Goal: Check status

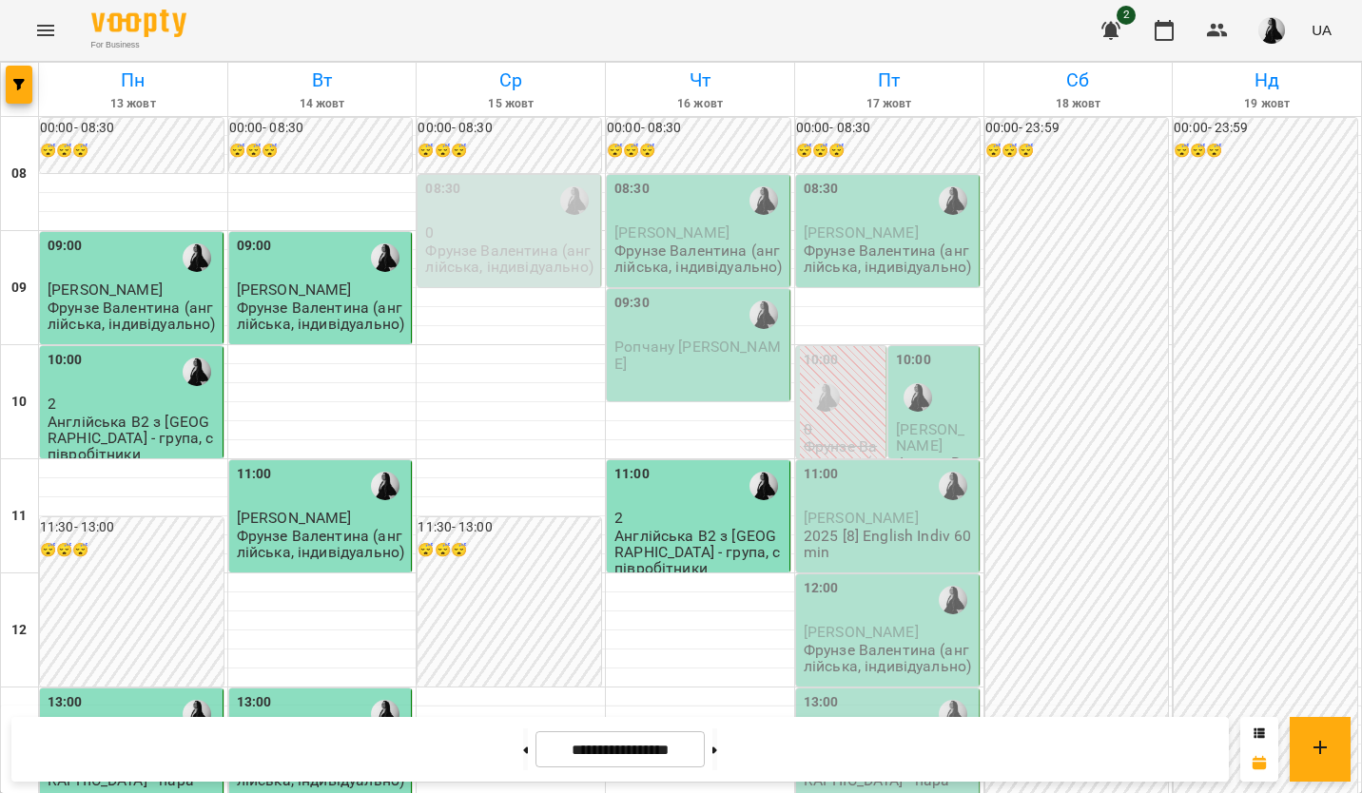
click at [926, 422] on span "[PERSON_NAME]" at bounding box center [930, 437] width 68 height 34
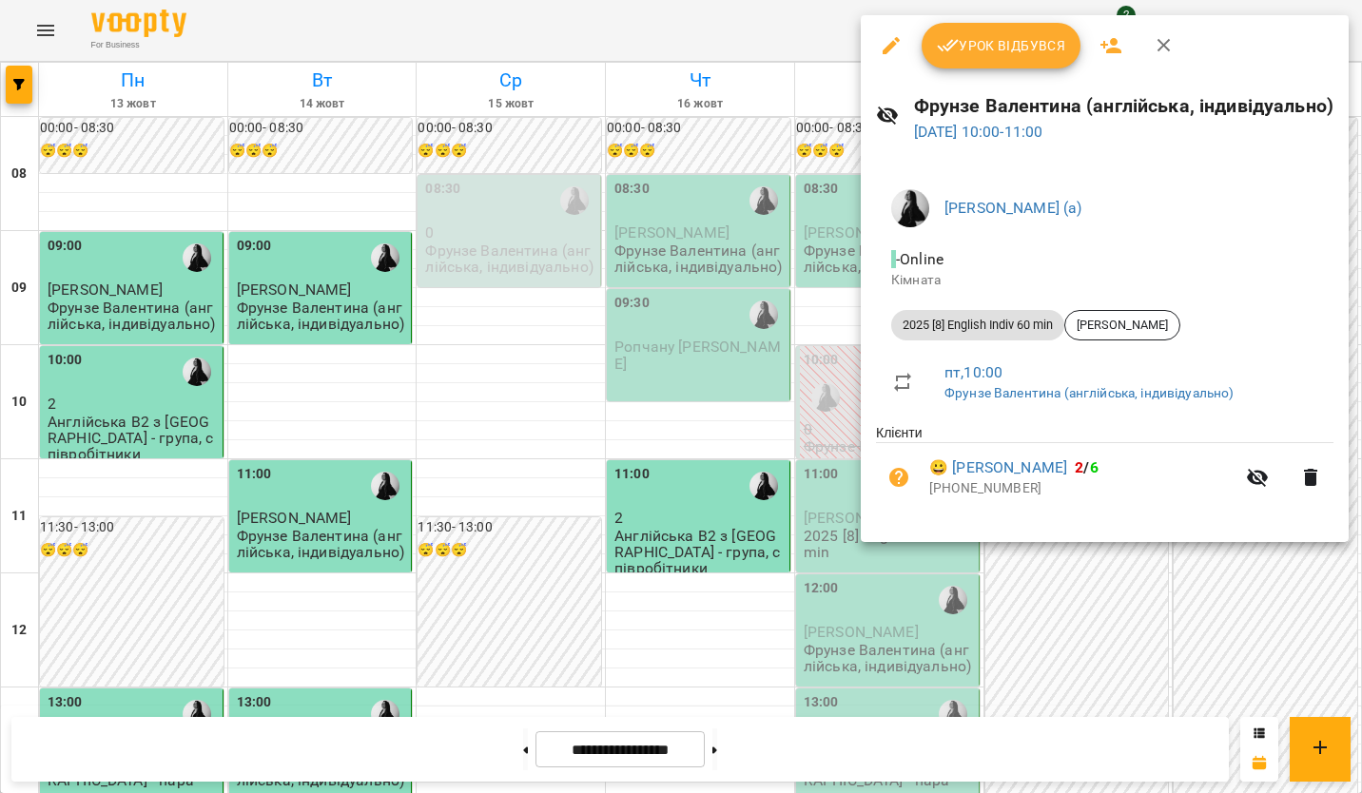
click at [676, 410] on div at bounding box center [681, 396] width 1362 height 793
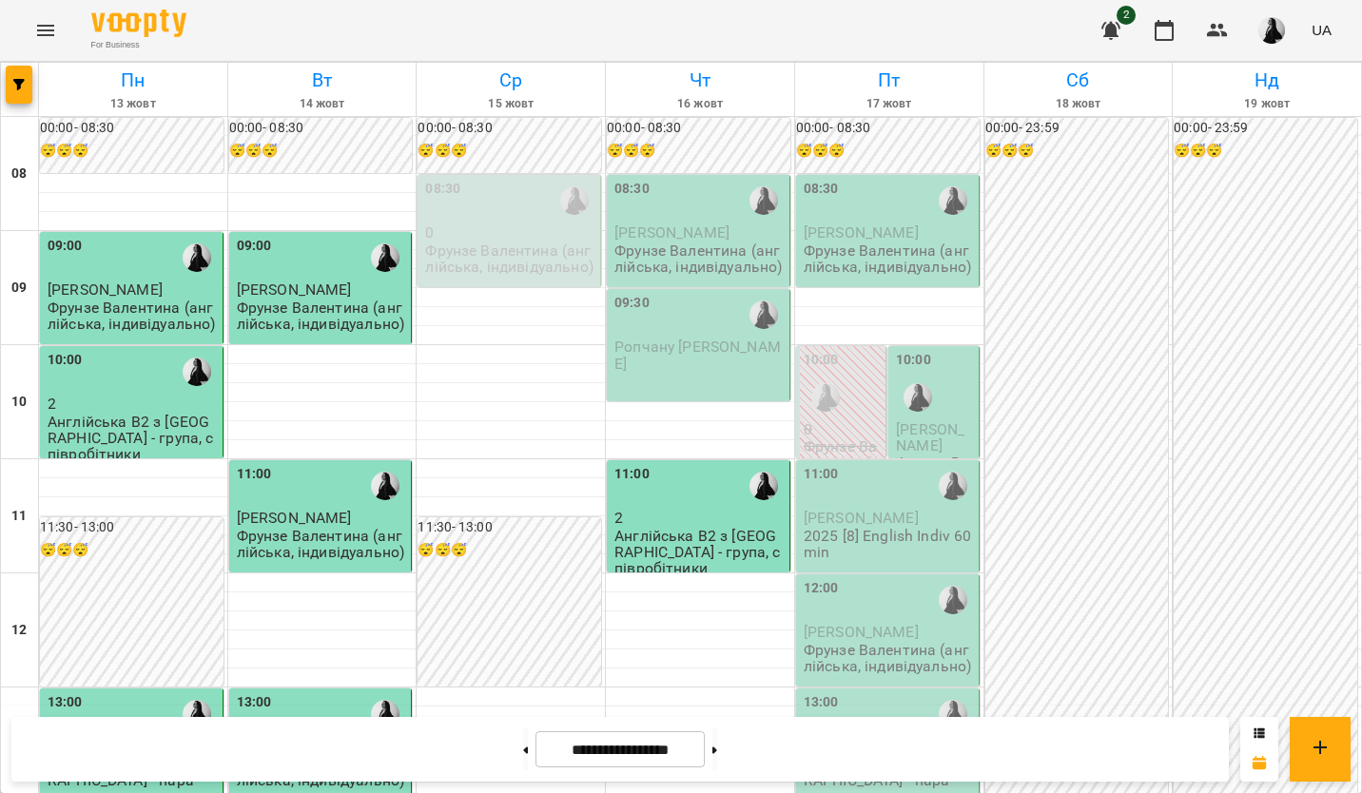
scroll to position [95, 0]
click at [847, 623] on span "[PERSON_NAME]" at bounding box center [861, 632] width 115 height 18
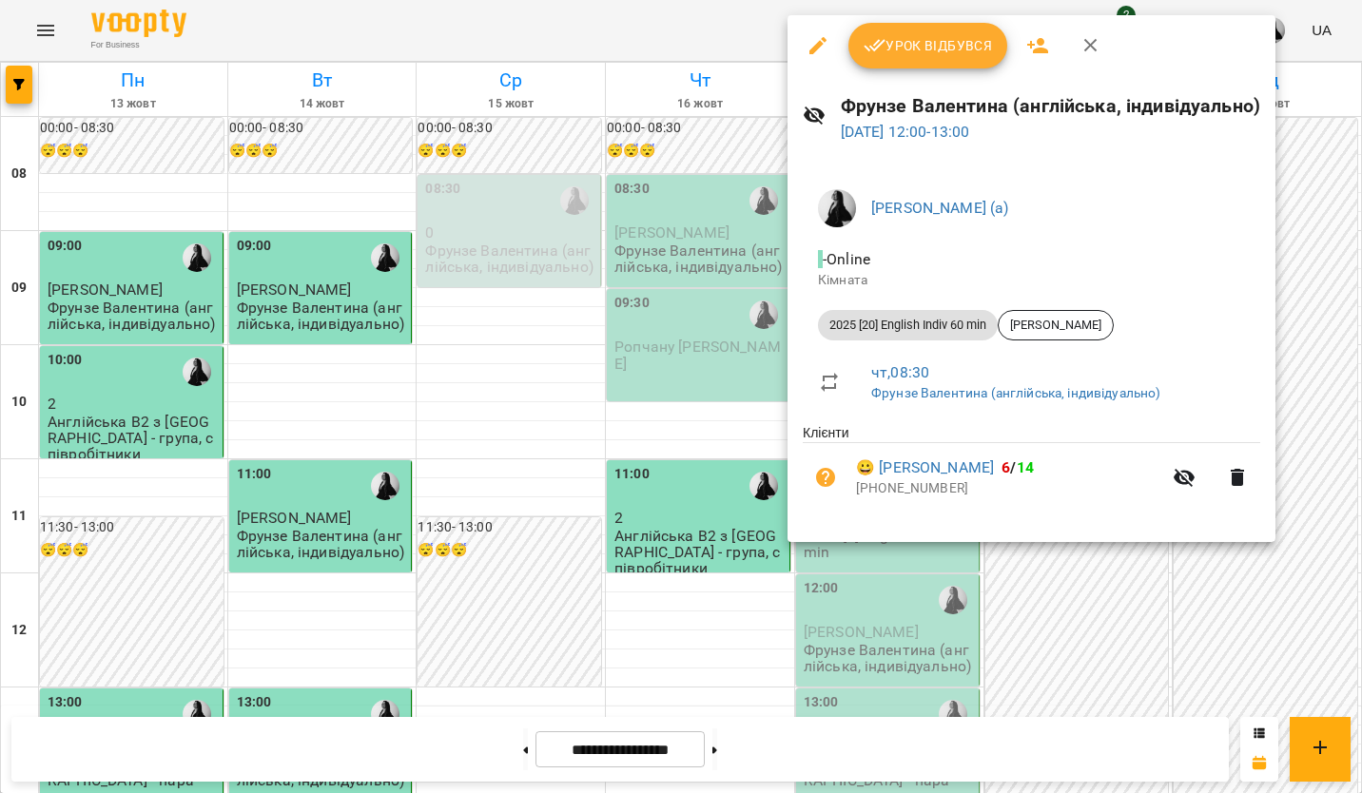
click at [847, 548] on div at bounding box center [681, 396] width 1362 height 793
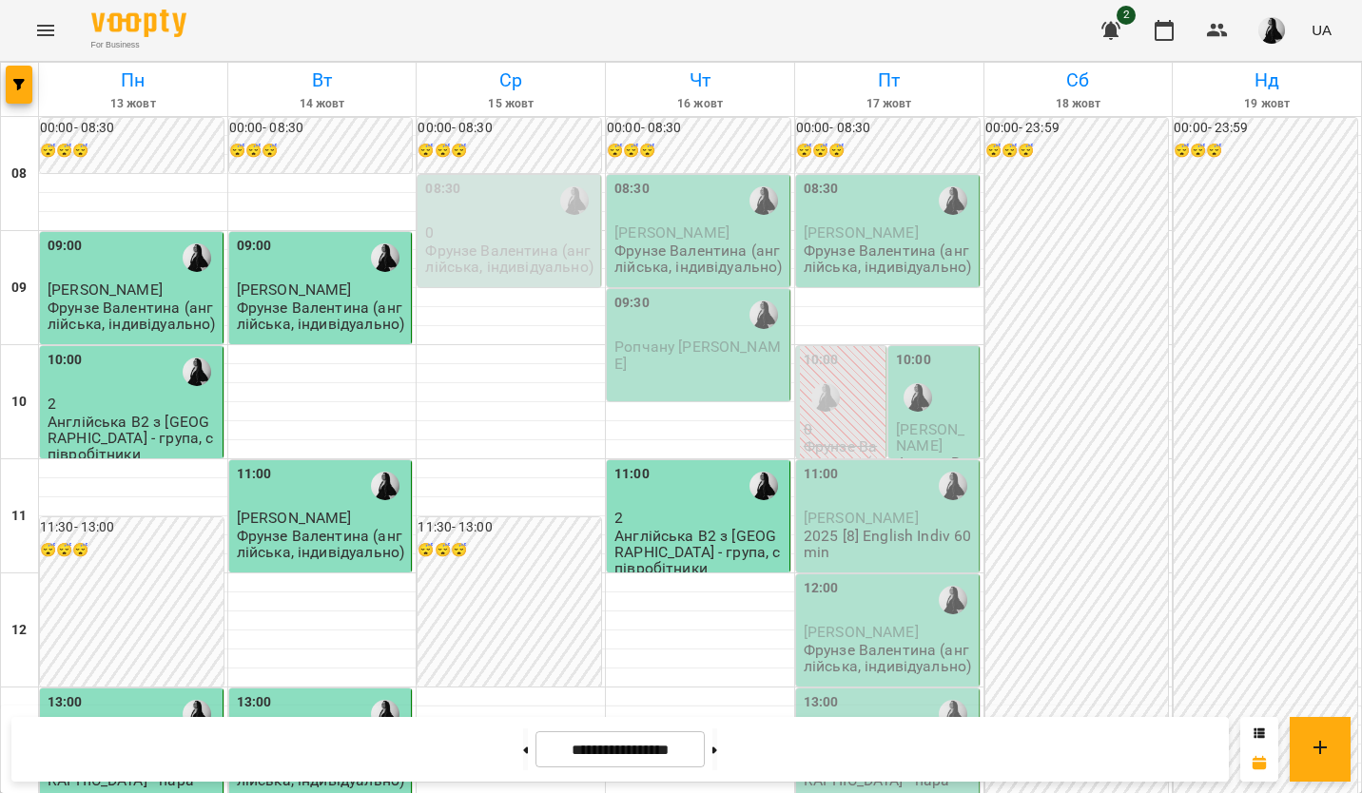
scroll to position [0, 0]
click at [661, 242] on span "[PERSON_NAME]" at bounding box center [671, 233] width 115 height 18
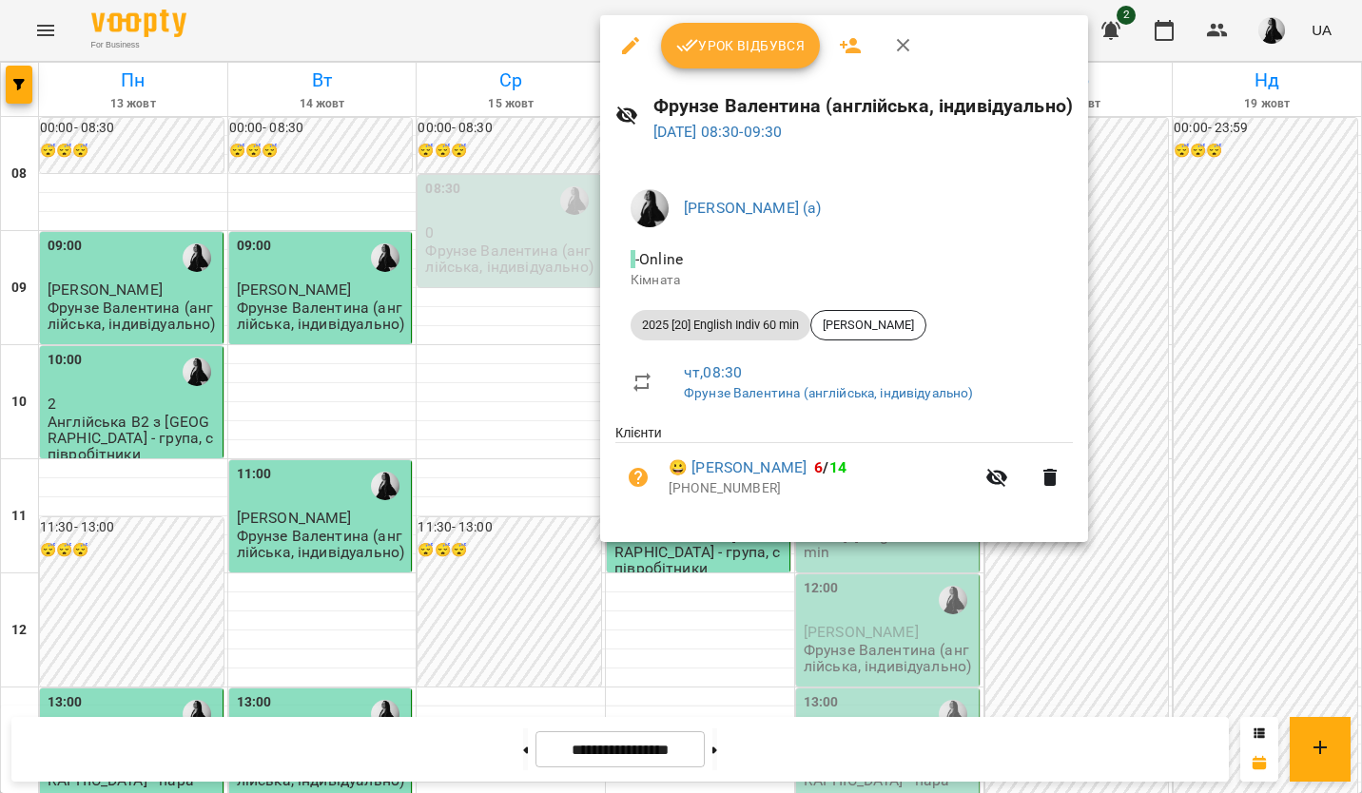
click at [1251, 462] on div at bounding box center [681, 396] width 1362 height 793
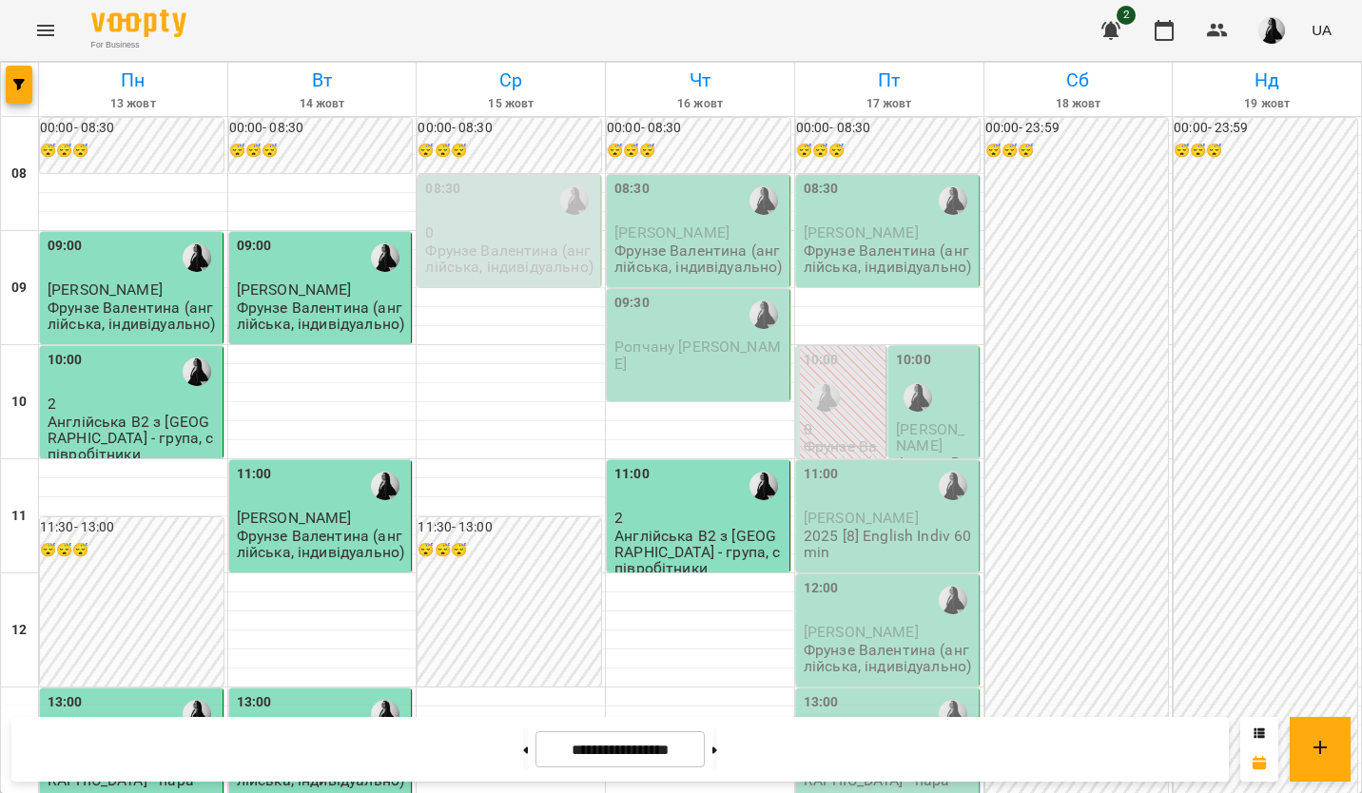
click at [946, 420] on span "[PERSON_NAME]" at bounding box center [930, 437] width 68 height 34
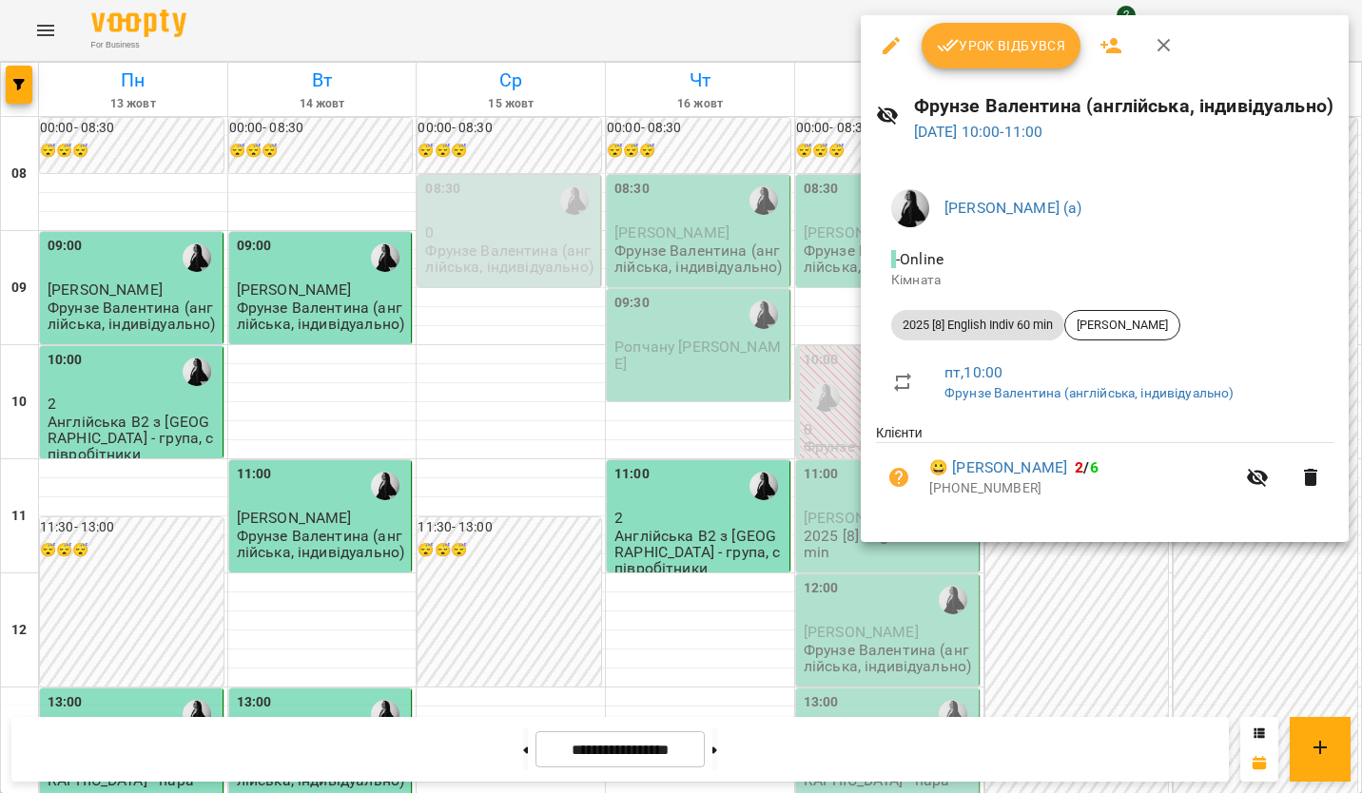
click at [1057, 600] on div at bounding box center [681, 396] width 1362 height 793
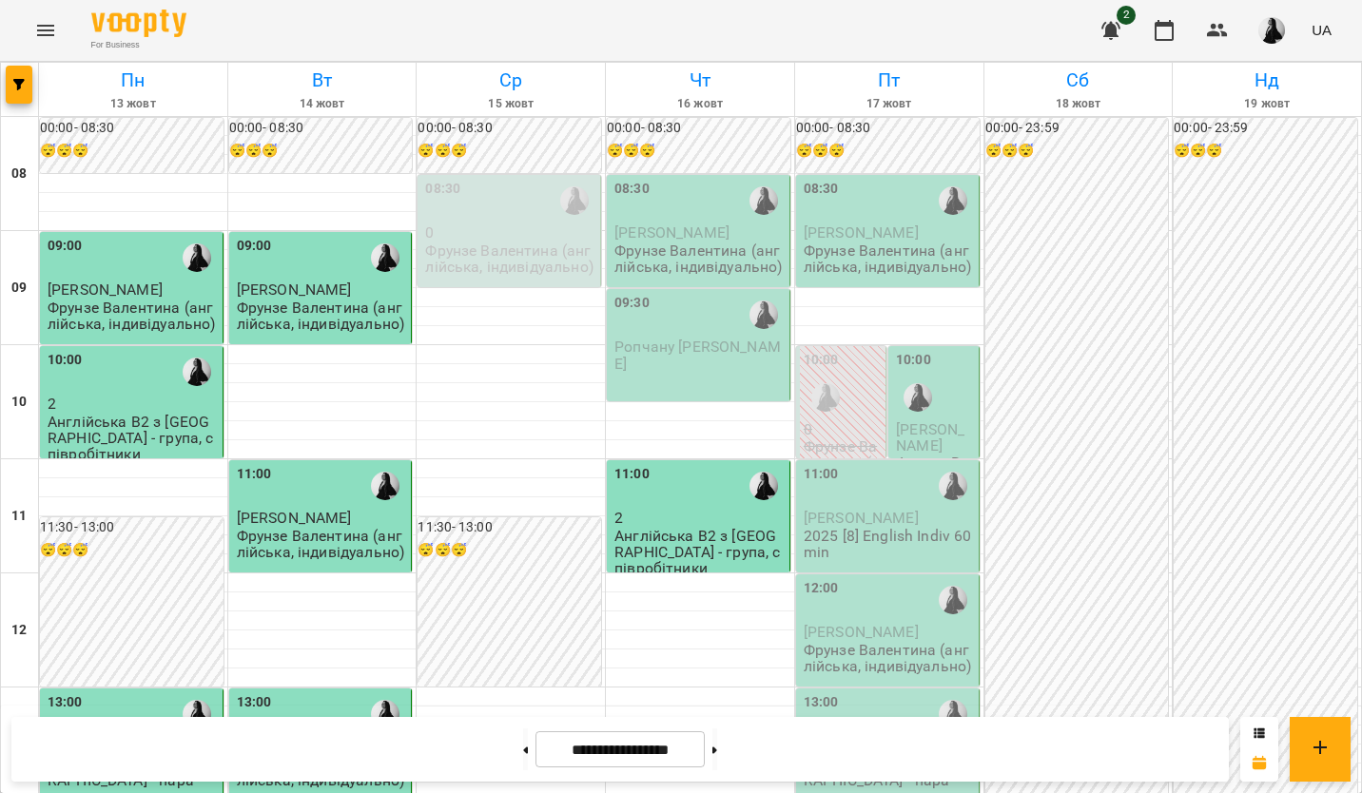
click at [835, 235] on span "[PERSON_NAME]" at bounding box center [861, 233] width 115 height 18
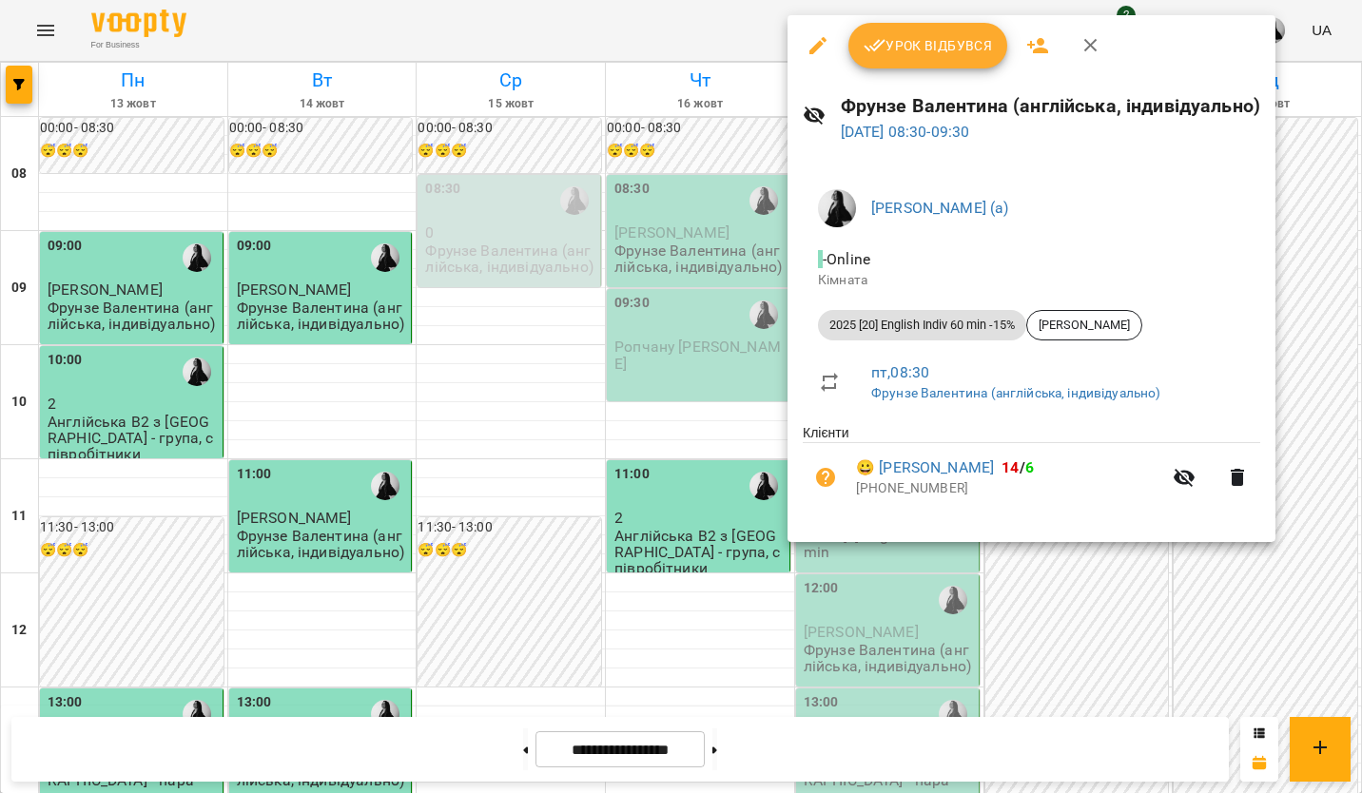
click at [405, 369] on div at bounding box center [681, 396] width 1362 height 793
